Goal: Information Seeking & Learning: Learn about a topic

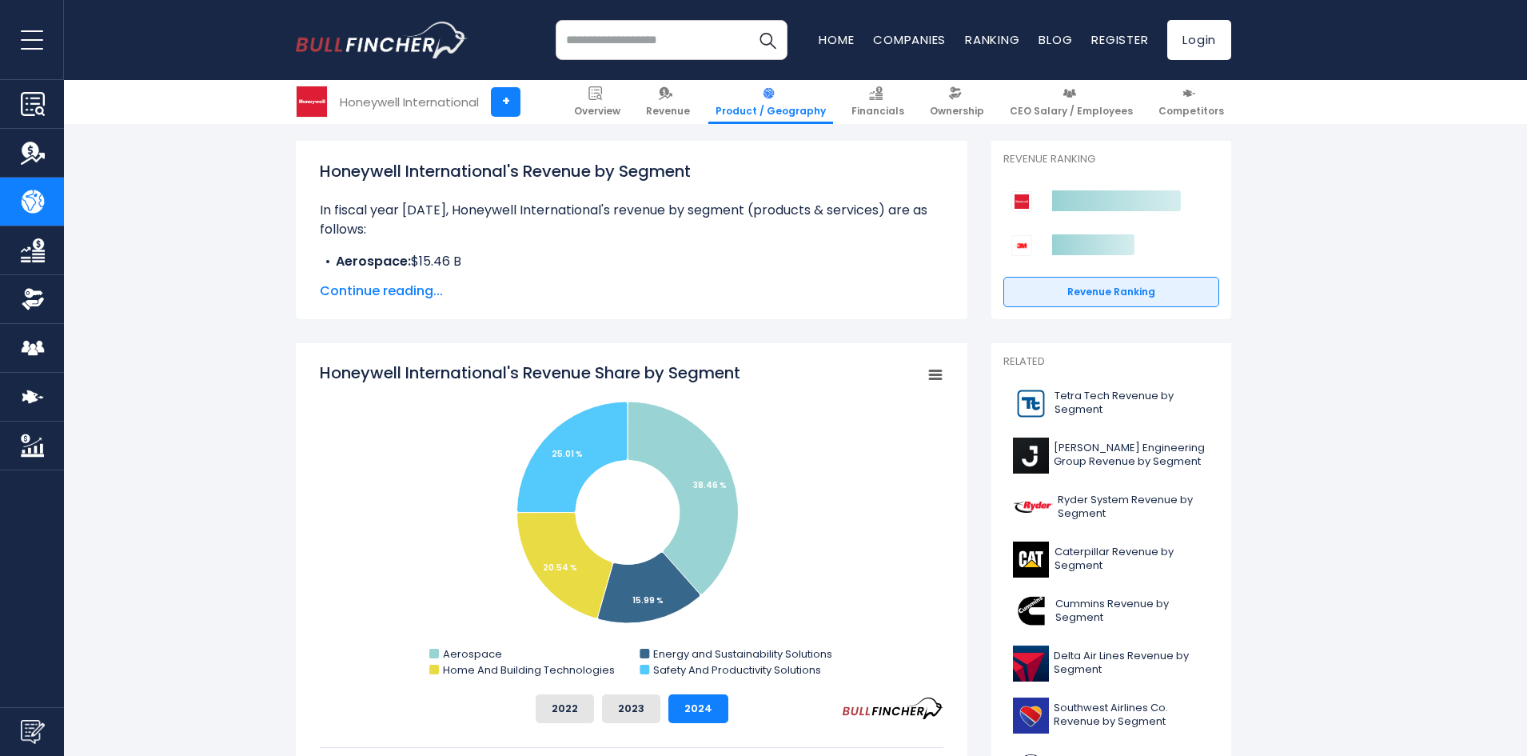
scroll to position [219, 0]
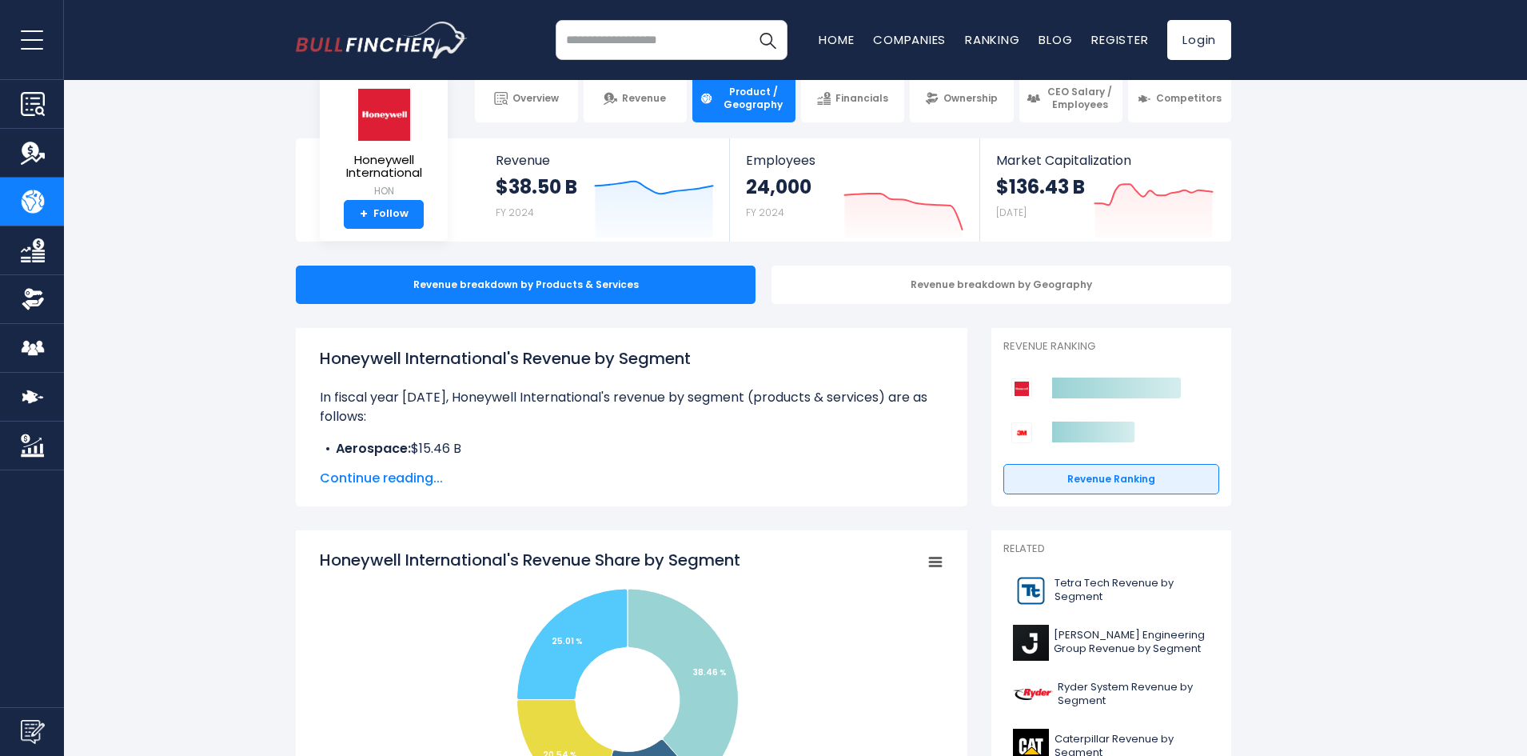
scroll to position [30, 0]
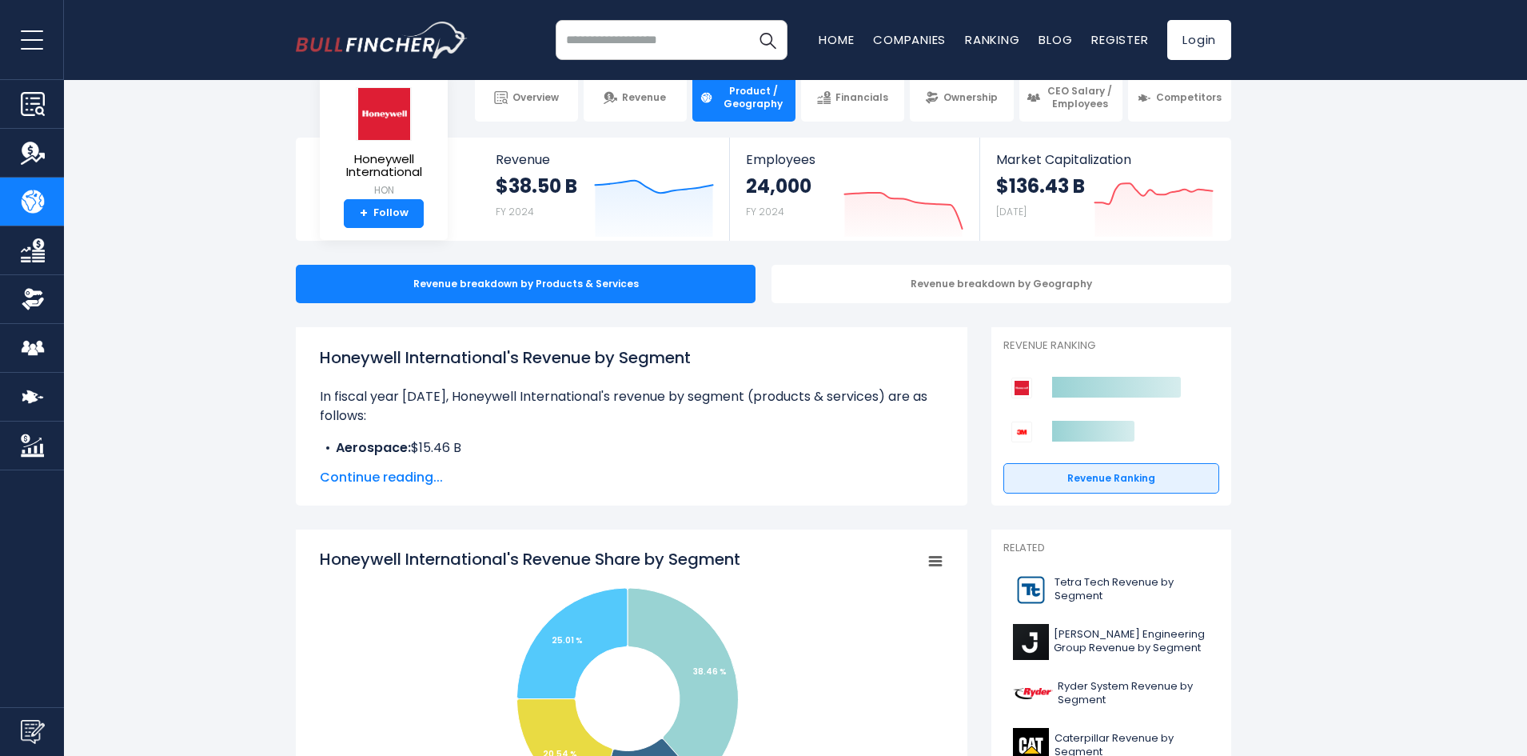
click at [359, 474] on span "Continue reading..." at bounding box center [632, 477] width 624 height 19
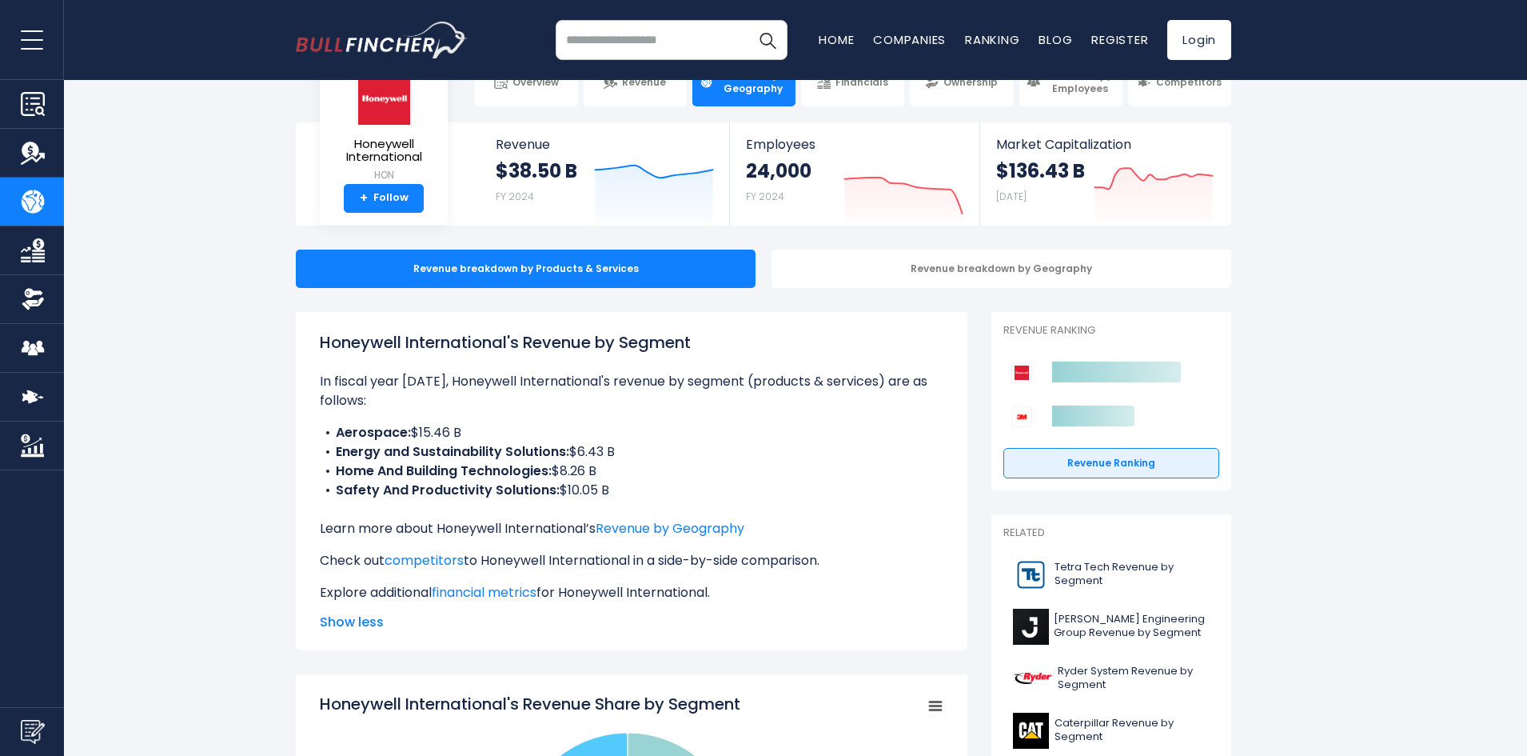
scroll to position [45, 0]
drag, startPoint x: 620, startPoint y: 495, endPoint x: 305, endPoint y: 430, distance: 320.8
click at [305, 430] on div "Honeywell International's Revenue by Segment In fiscal year 2024, Honeywell Int…" at bounding box center [632, 482] width 672 height 338
copy ul "Aerospace: $15.46 B Energy and Sustainability Solutions: $6.43 B Home And Build…"
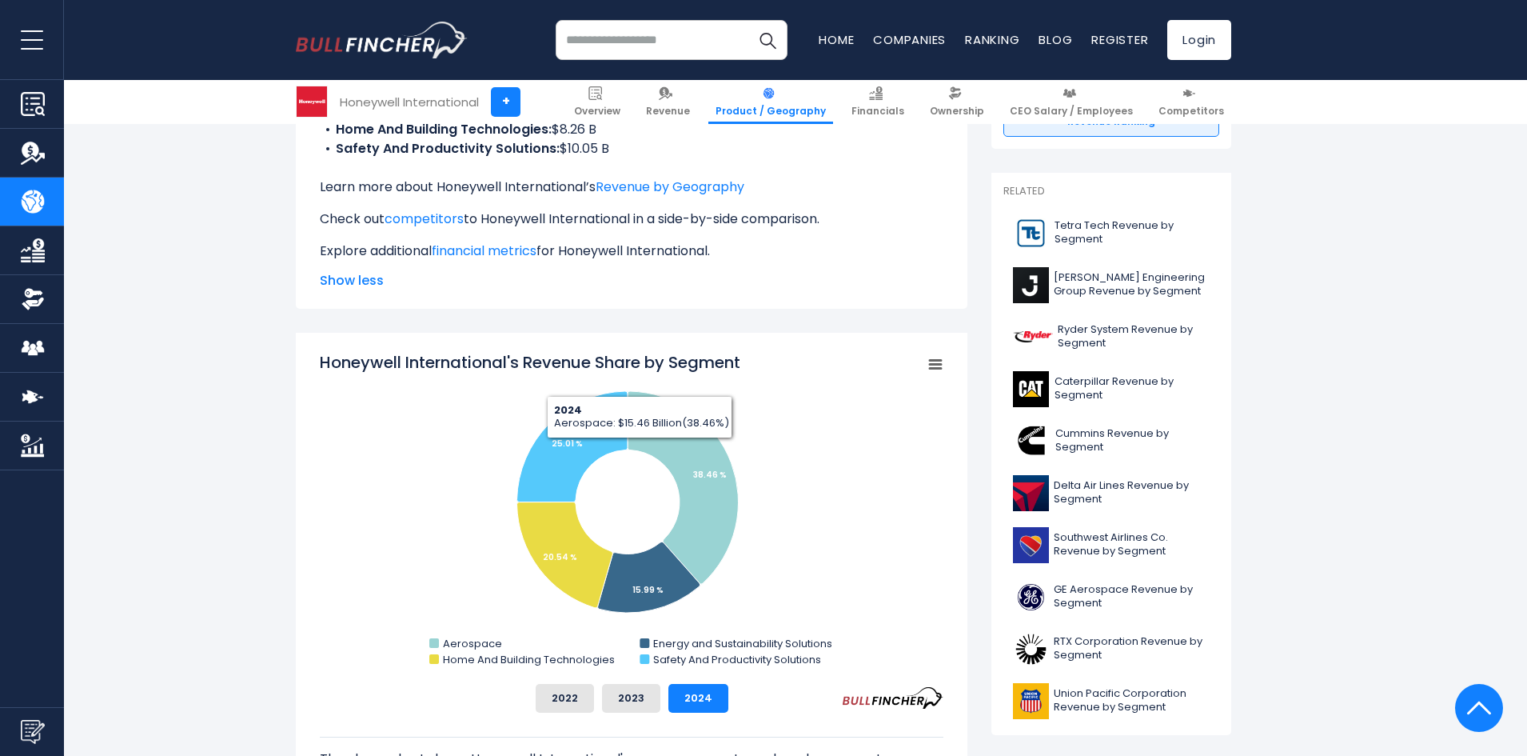
scroll to position [409, 0]
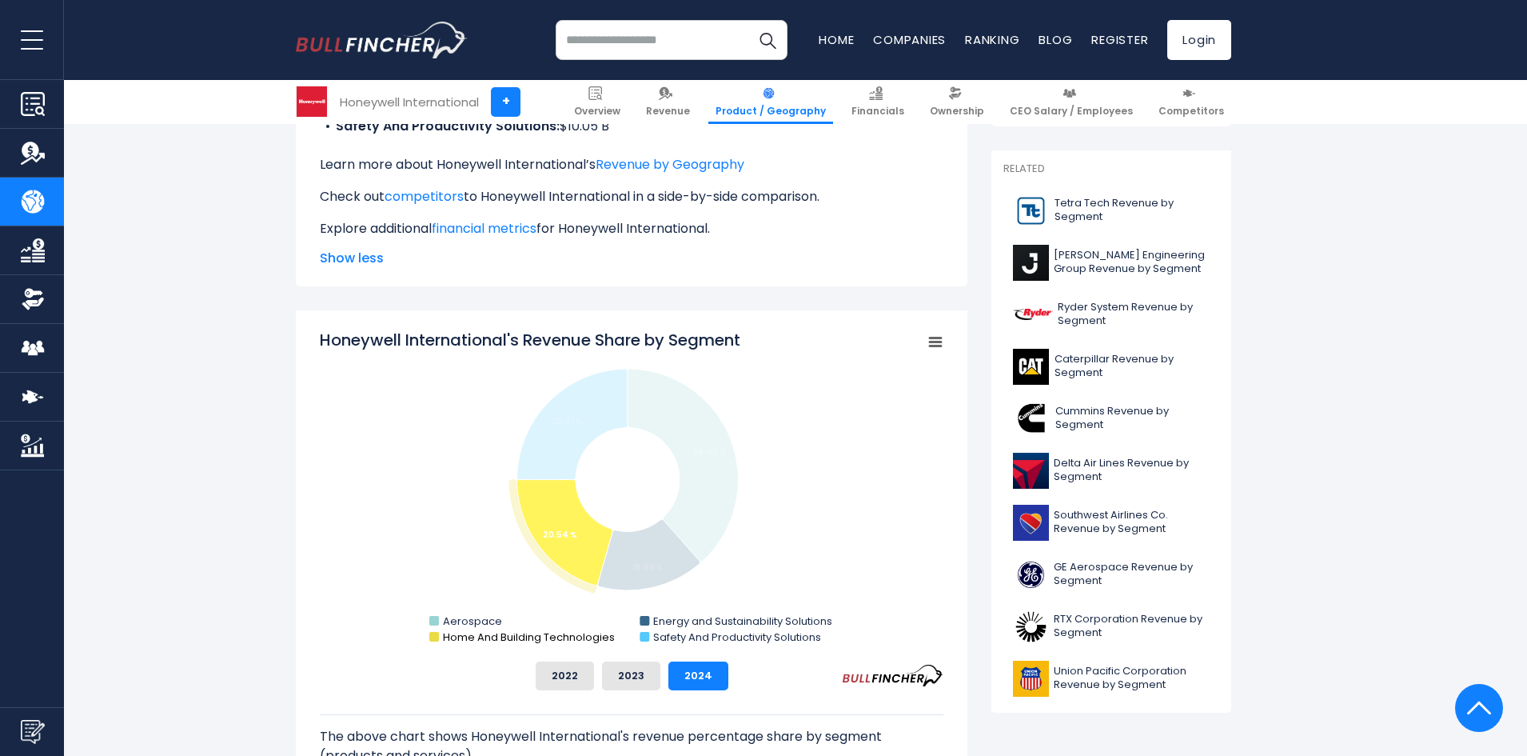
click at [472, 636] on text "Home And Building Technologies" at bounding box center [529, 636] width 172 height 15
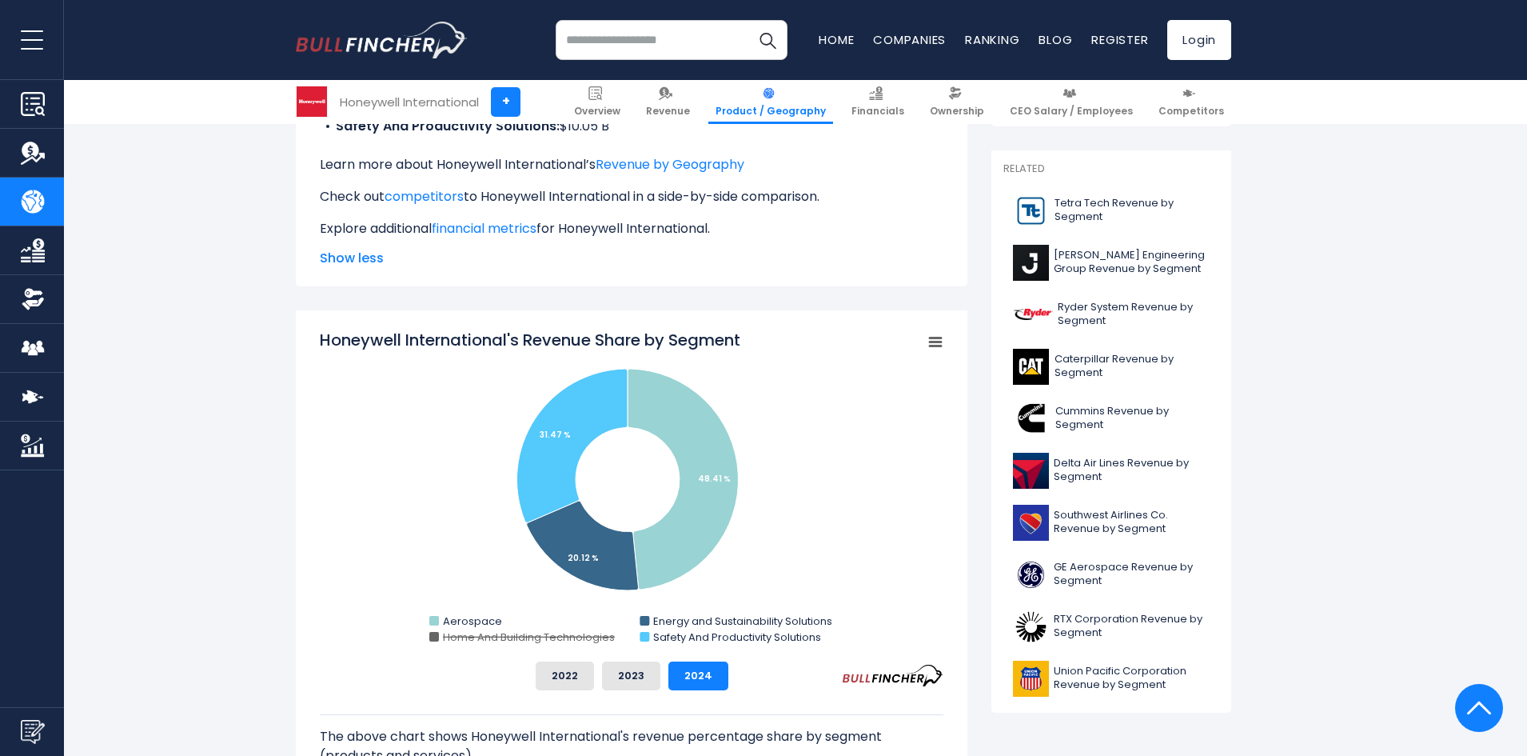
click at [472, 636] on text "Home And Building Technologies" at bounding box center [529, 636] width 172 height 15
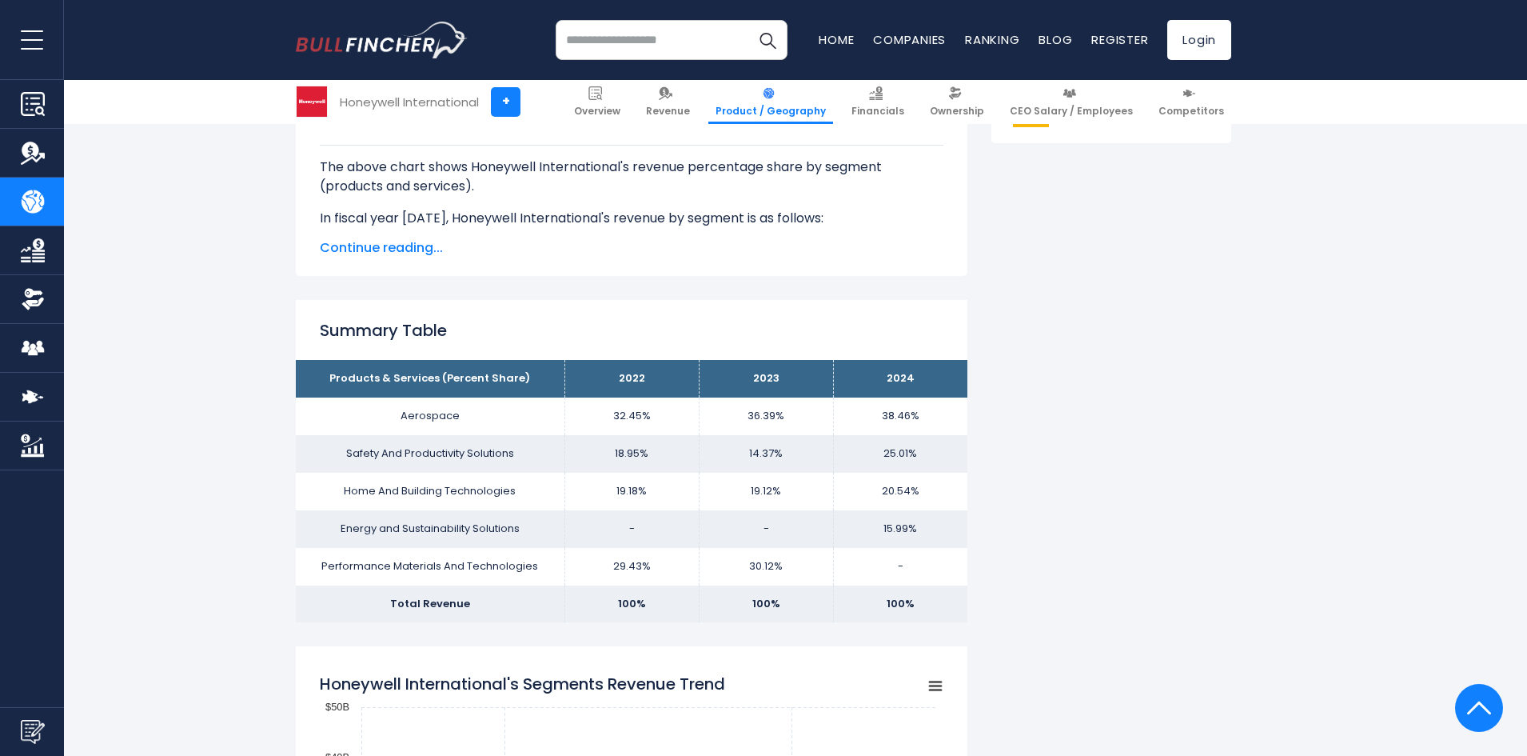
scroll to position [975, 0]
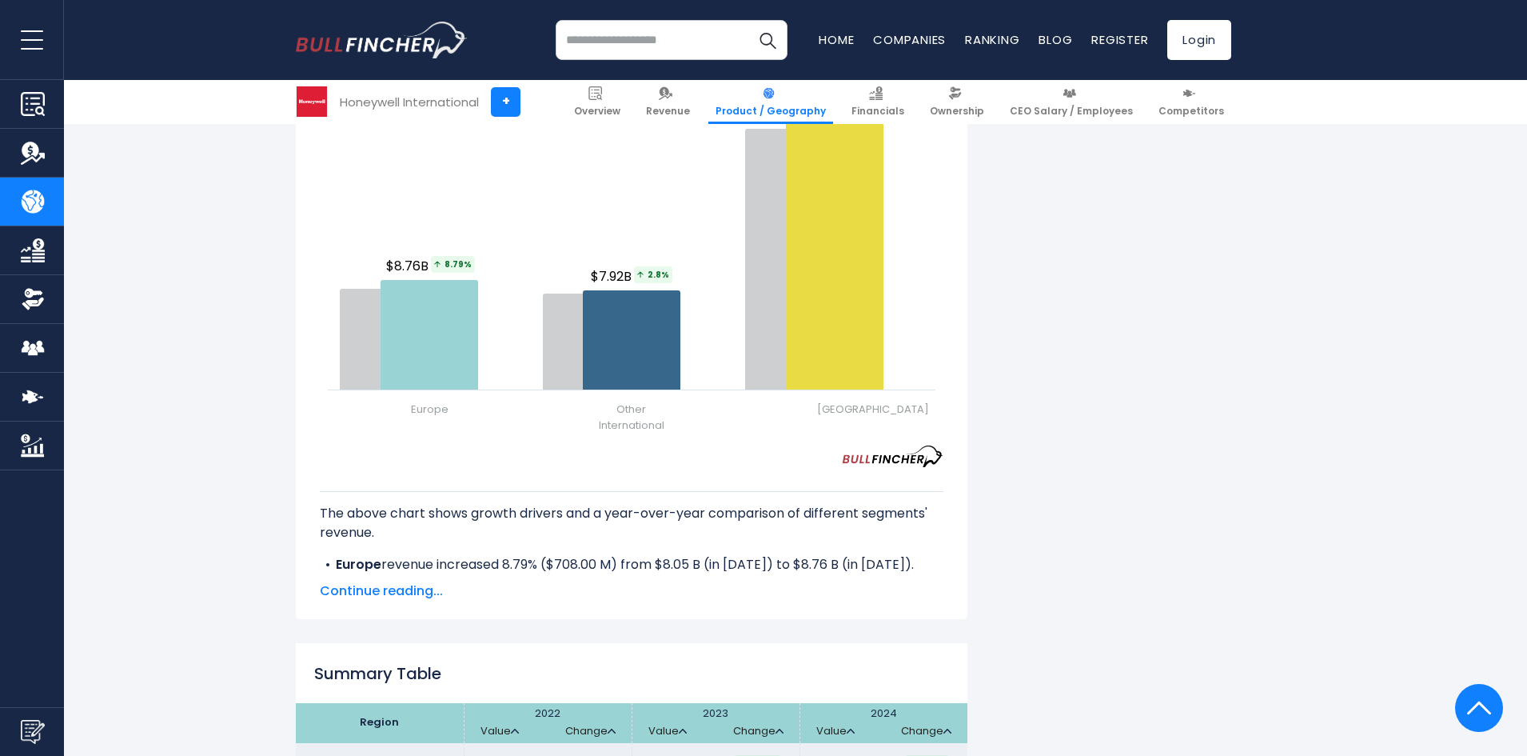
scroll to position [1971, 0]
click at [416, 580] on span "Continue reading..." at bounding box center [632, 589] width 624 height 19
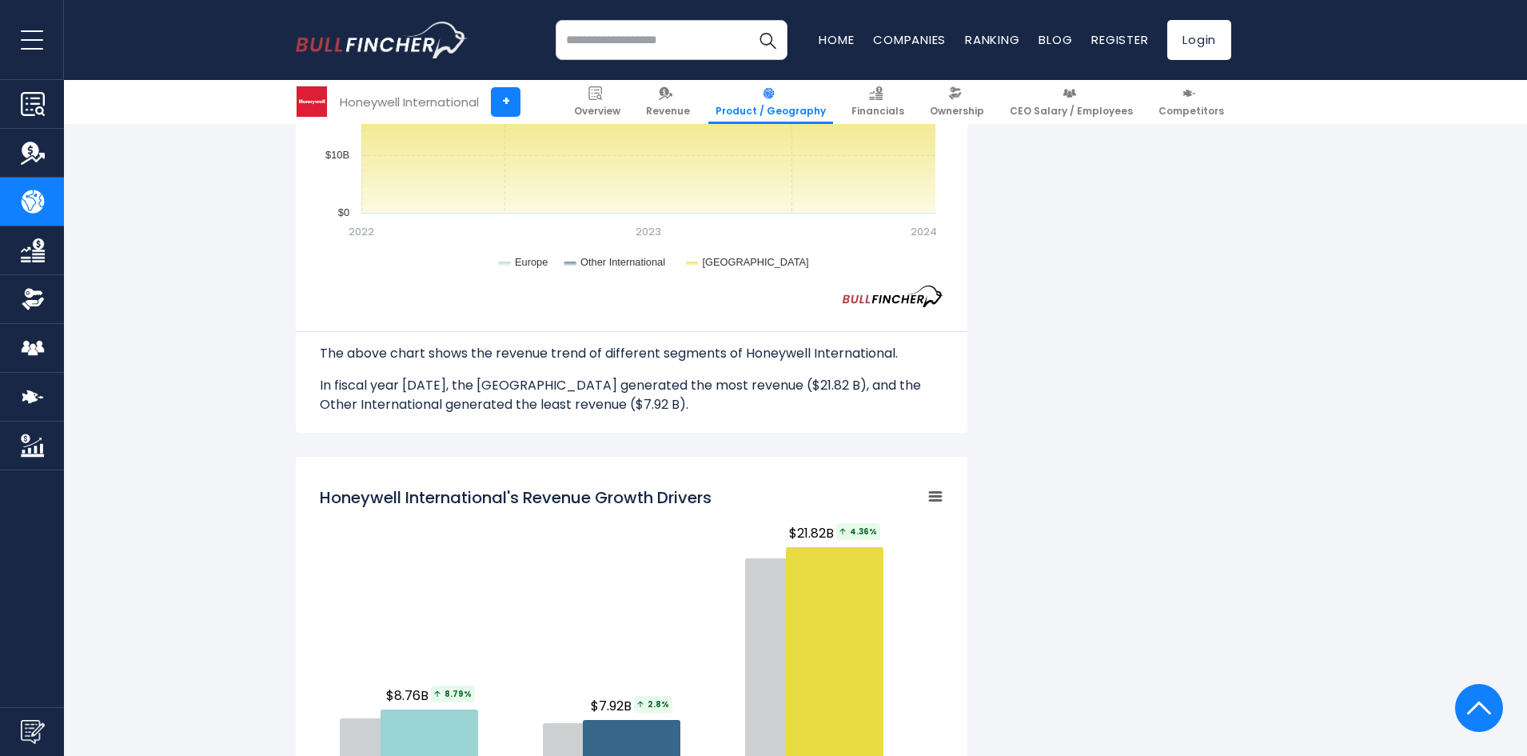
scroll to position [1328, 0]
